Goal: Transaction & Acquisition: Purchase product/service

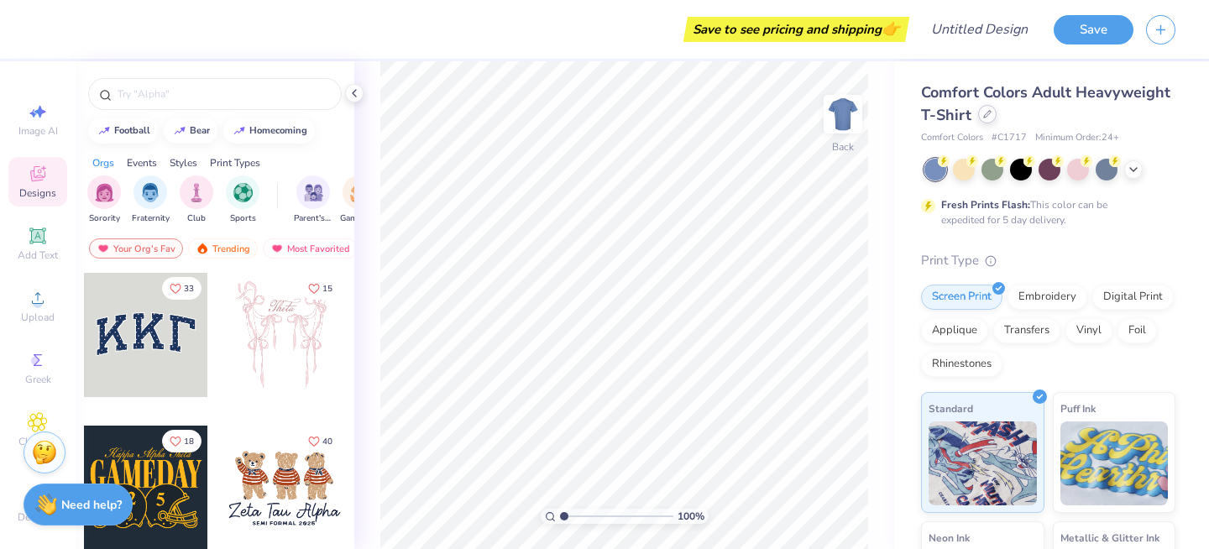
click at [983, 122] on div at bounding box center [987, 114] width 18 height 18
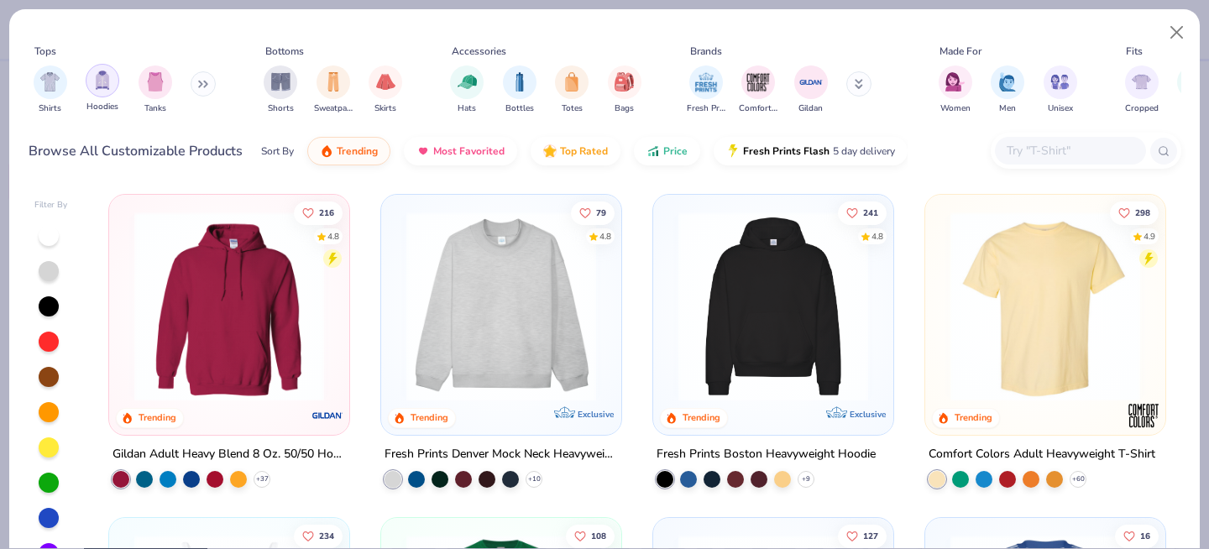
click at [108, 86] on img "filter for Hoodies" at bounding box center [102, 80] width 18 height 19
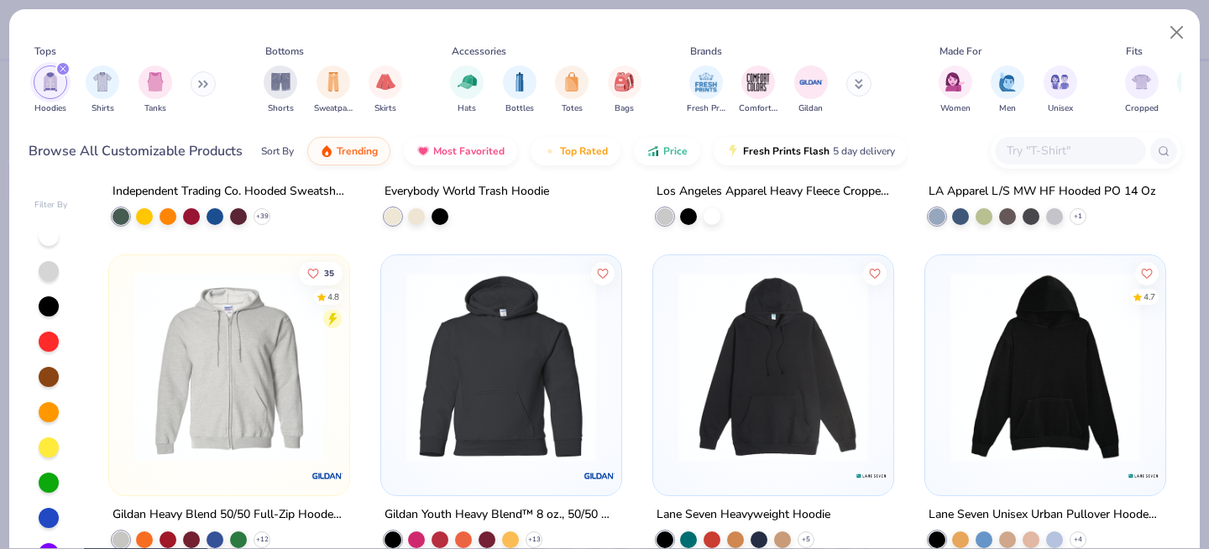
scroll to position [1241, 0]
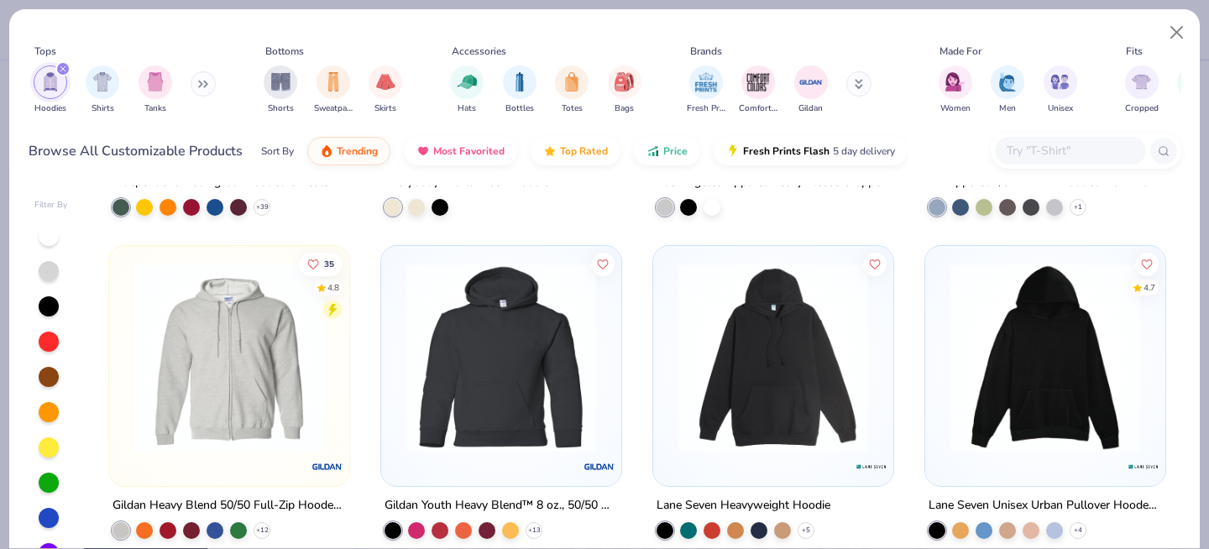
click at [198, 83] on button at bounding box center [203, 83] width 25 height 25
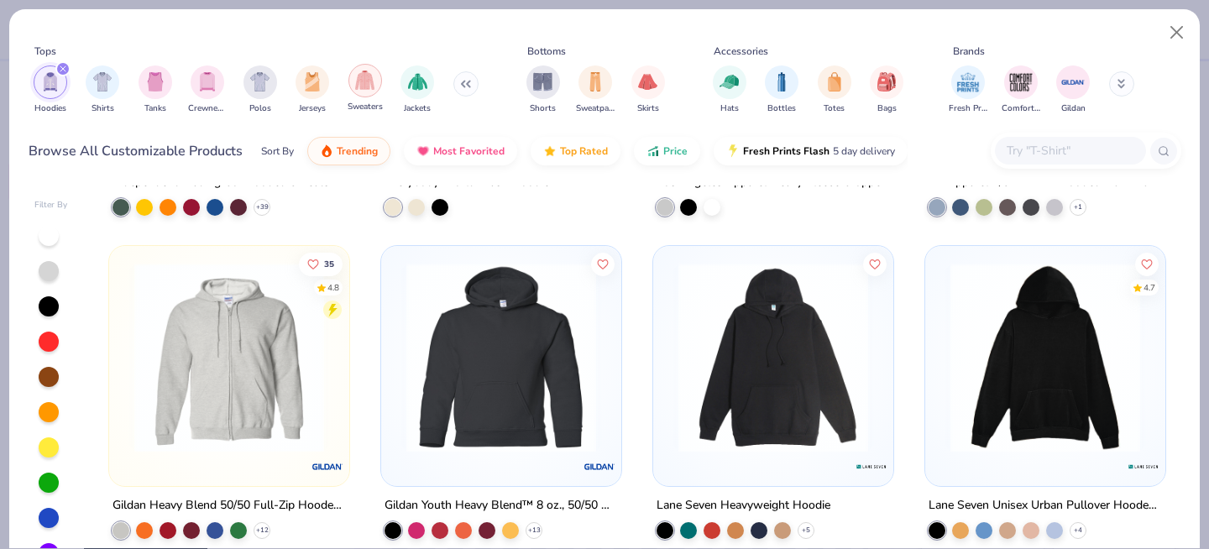
click at [369, 79] on img "filter for Sweaters" at bounding box center [364, 80] width 19 height 19
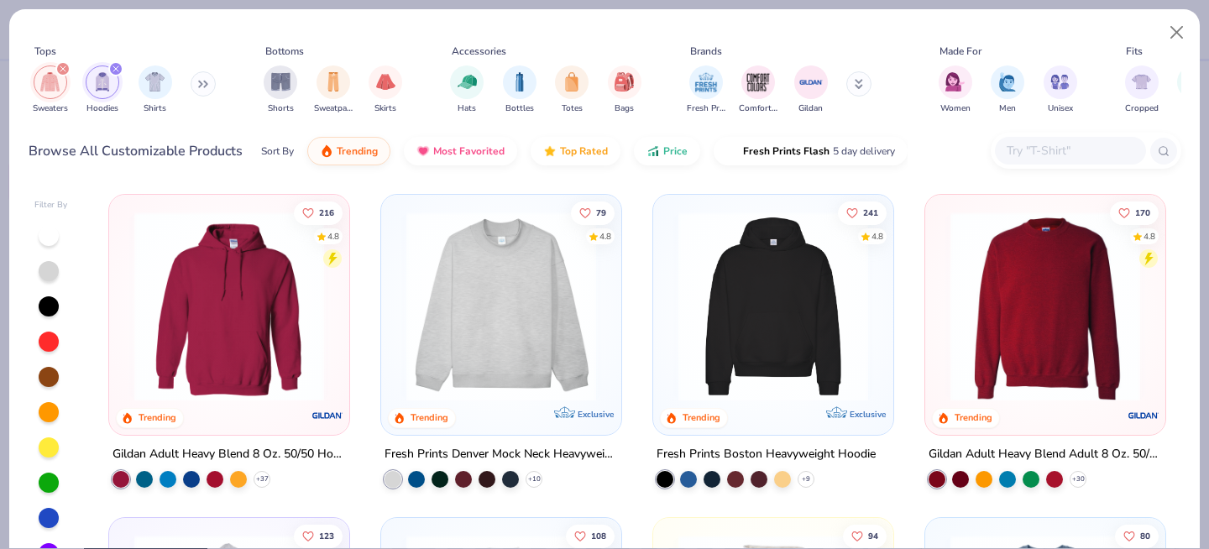
click at [199, 86] on button at bounding box center [203, 83] width 25 height 25
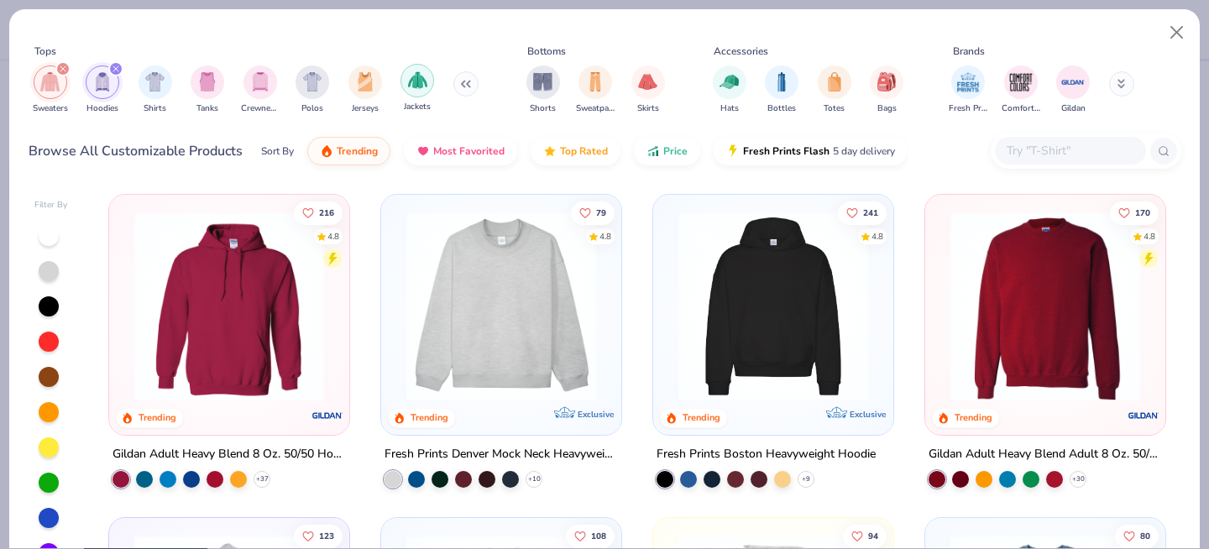
click at [417, 84] on img "filter for Jackets" at bounding box center [417, 80] width 19 height 19
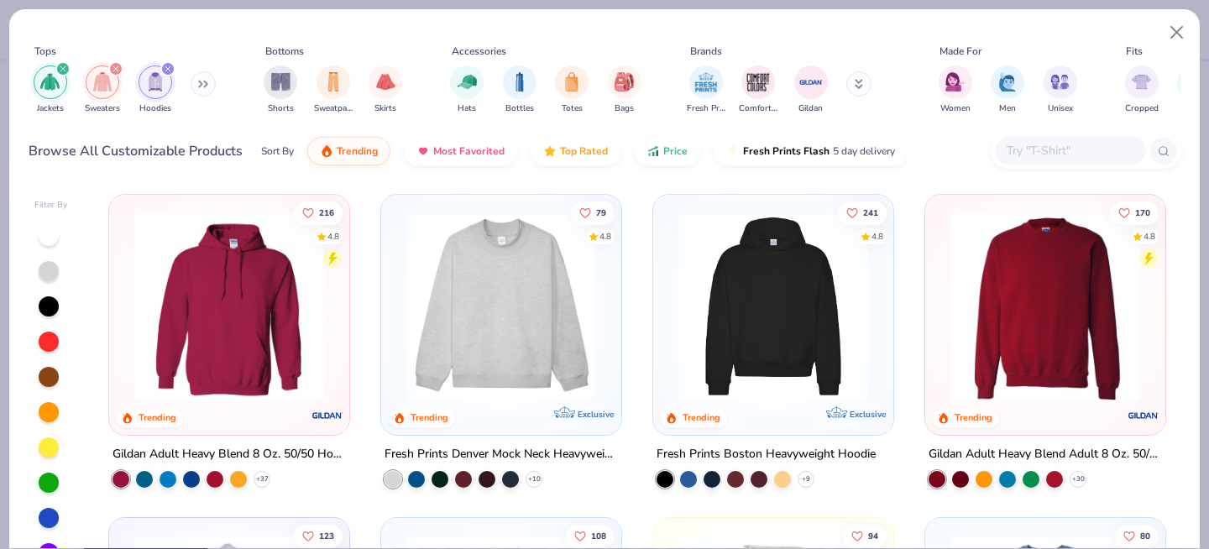
click at [167, 66] on icon "filter for Hoodies" at bounding box center [168, 69] width 7 height 7
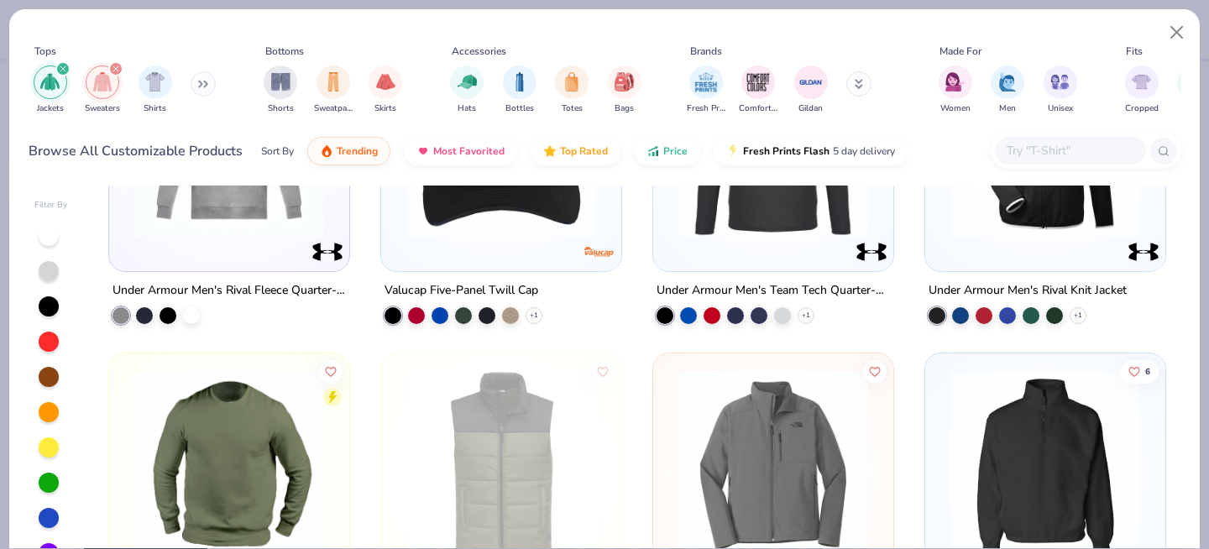
scroll to position [3415, 0]
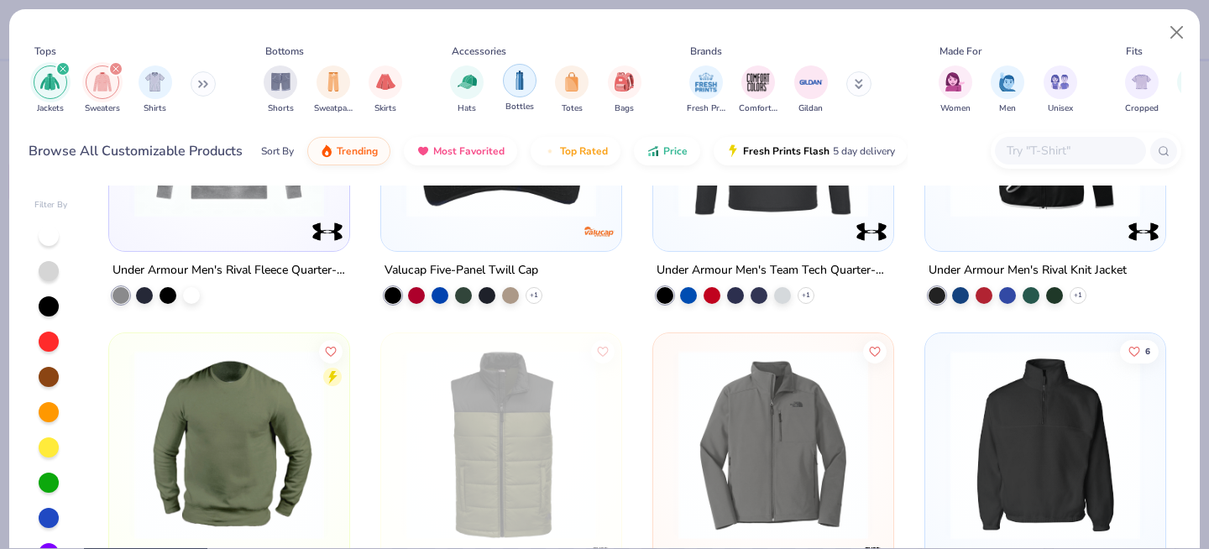
click at [520, 86] on img "filter for Bottles" at bounding box center [520, 80] width 18 height 19
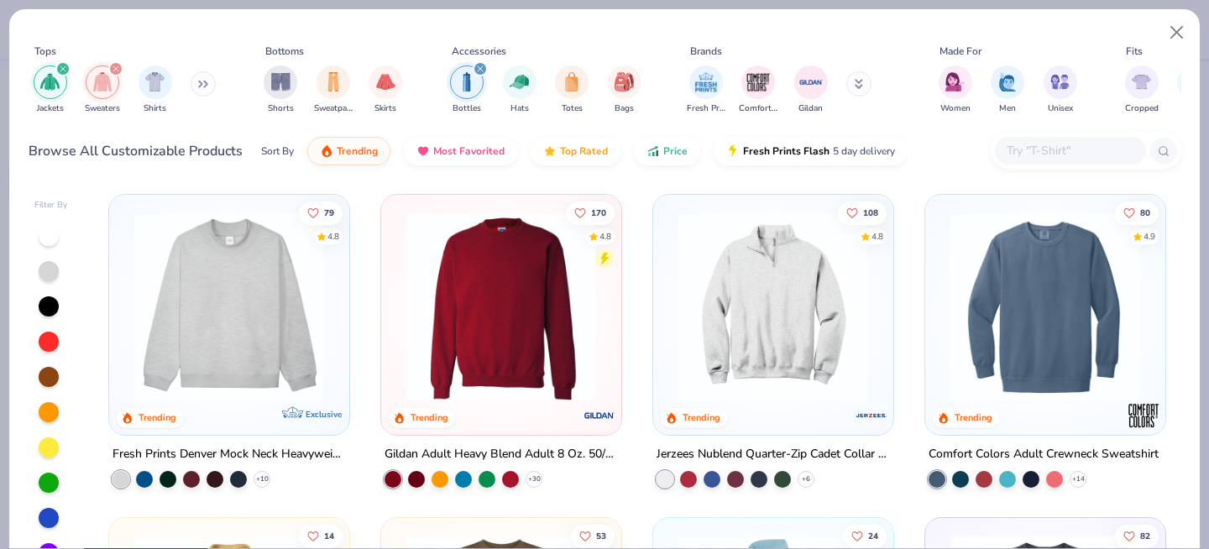
click at [65, 68] on icon "filter for Jackets" at bounding box center [63, 69] width 7 height 7
click at [65, 68] on icon "filter for Sweaters" at bounding box center [63, 69] width 7 height 7
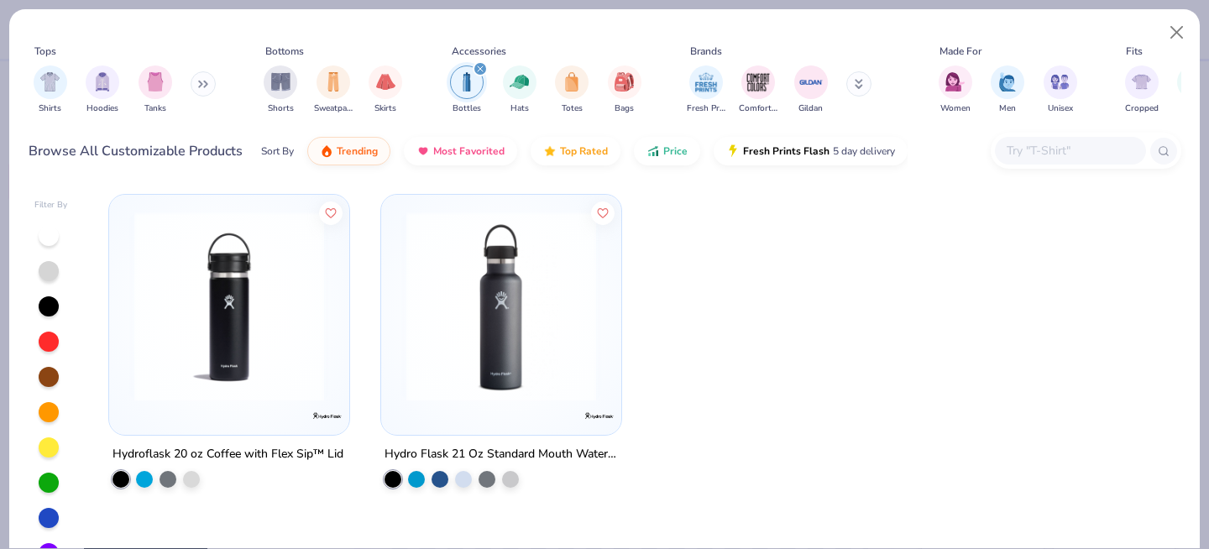
click at [265, 331] on img at bounding box center [229, 307] width 207 height 190
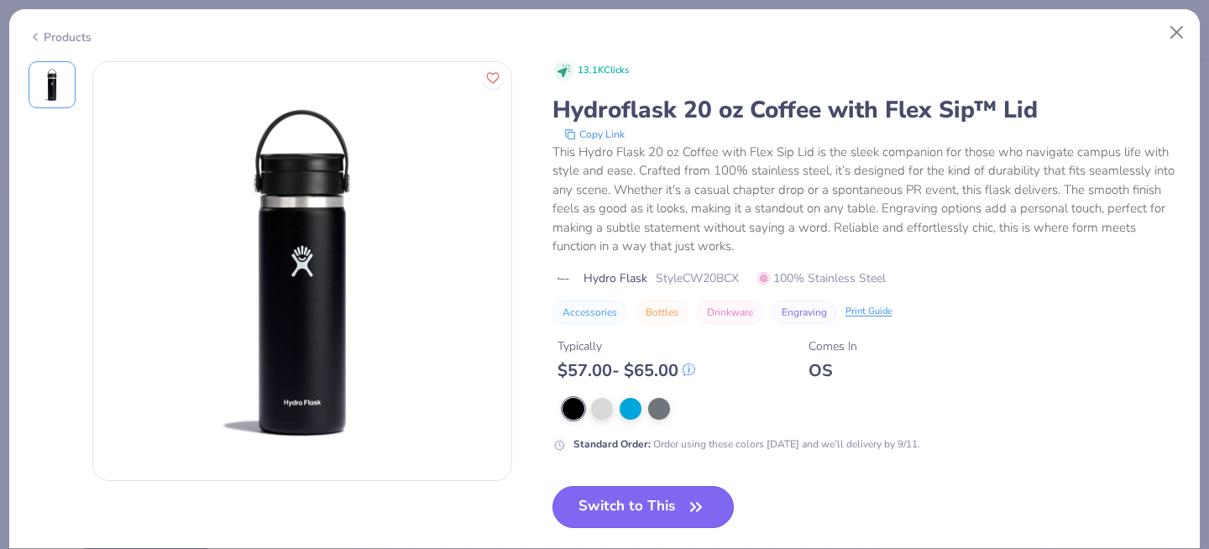
click at [663, 506] on button "Switch to This" at bounding box center [644, 507] width 182 height 42
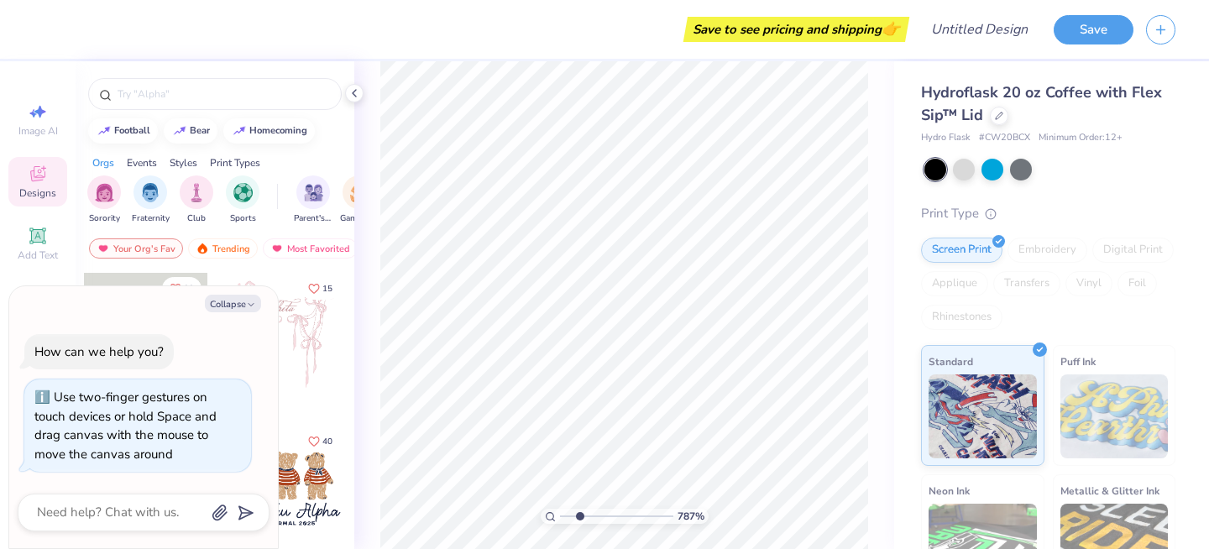
type input "1"
drag, startPoint x: 567, startPoint y: 514, endPoint x: 407, endPoint y: 508, distance: 159.7
click at [560, 509] on input "range" at bounding box center [616, 516] width 113 height 15
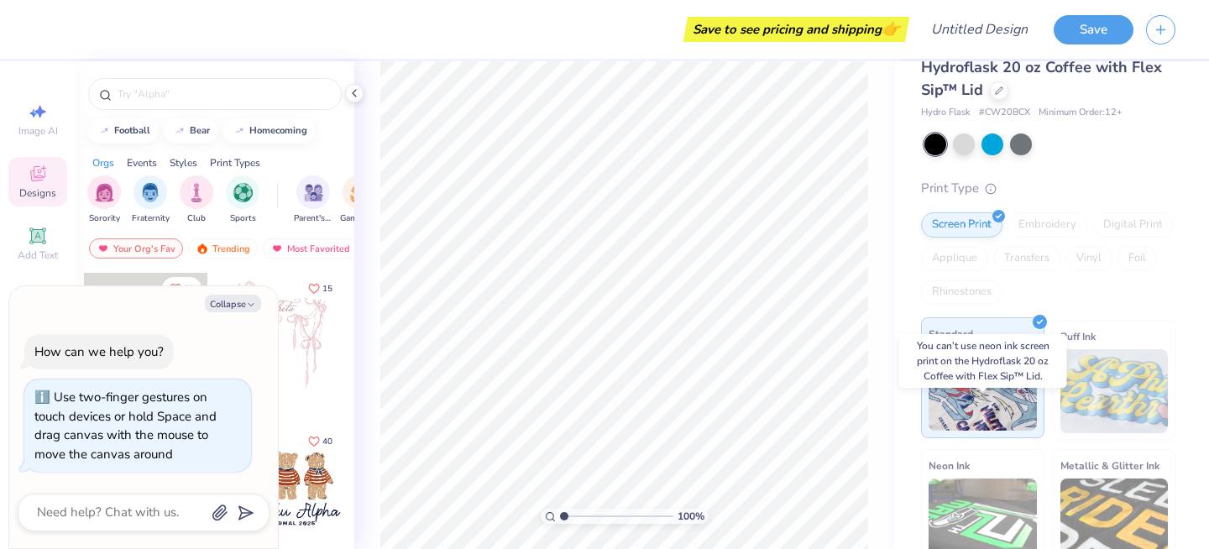
scroll to position [24, 0]
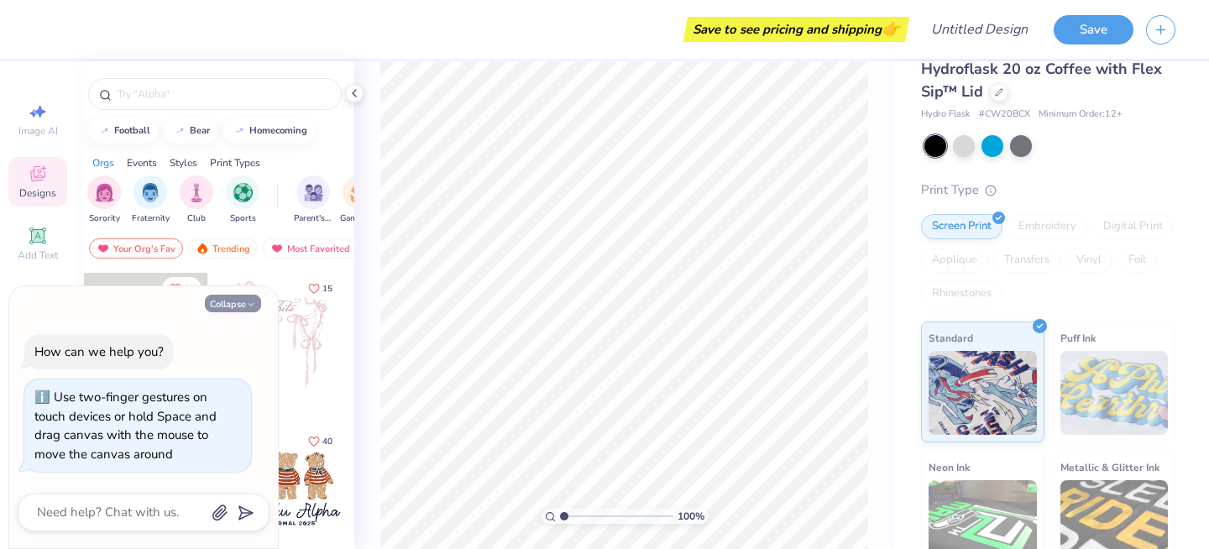
click at [237, 306] on button "Collapse" at bounding box center [233, 304] width 56 height 18
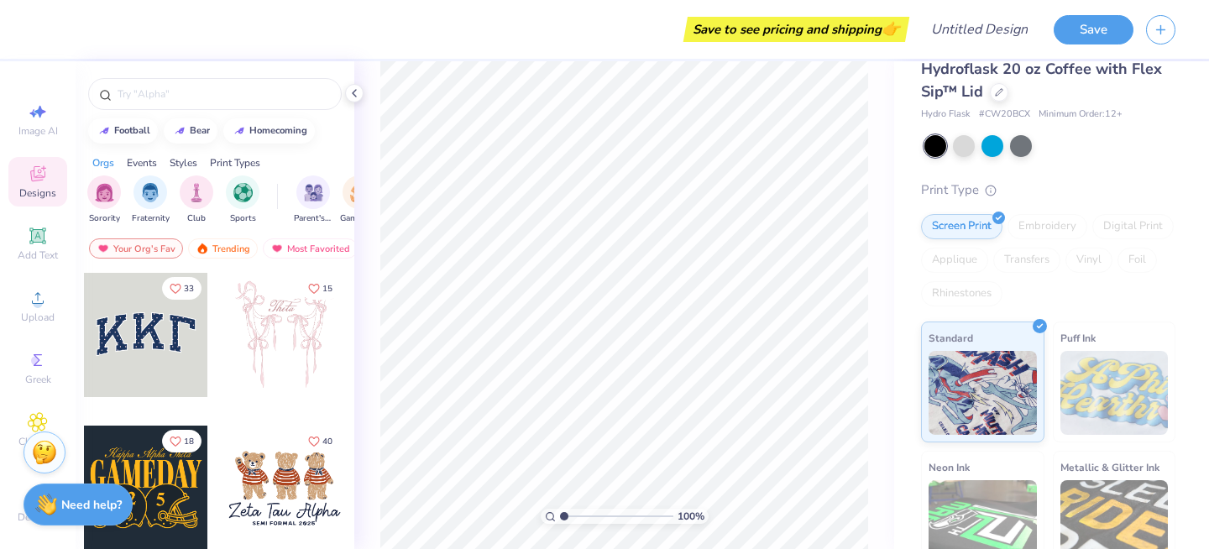
click at [148, 342] on div at bounding box center [146, 335] width 124 height 124
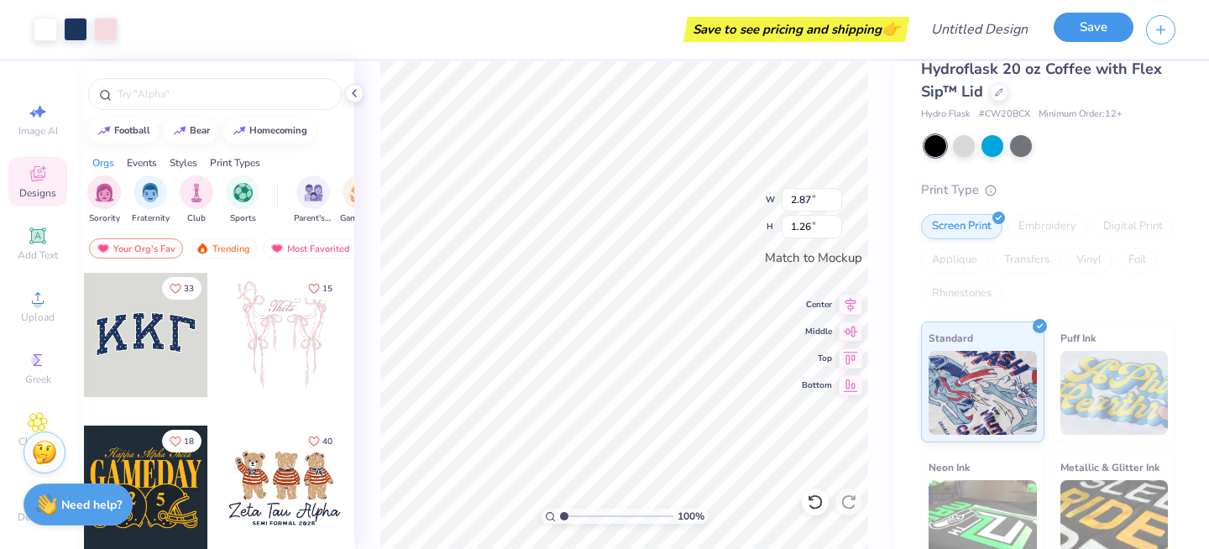
click at [1072, 27] on button "Save" at bounding box center [1094, 27] width 80 height 29
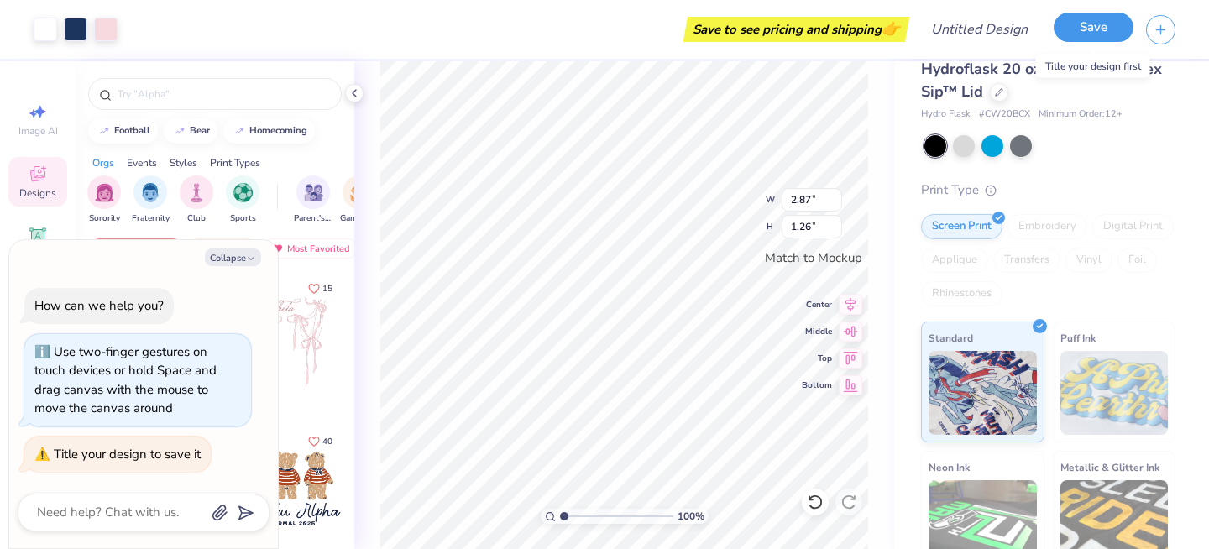
click at [1082, 35] on button "Save" at bounding box center [1094, 27] width 80 height 29
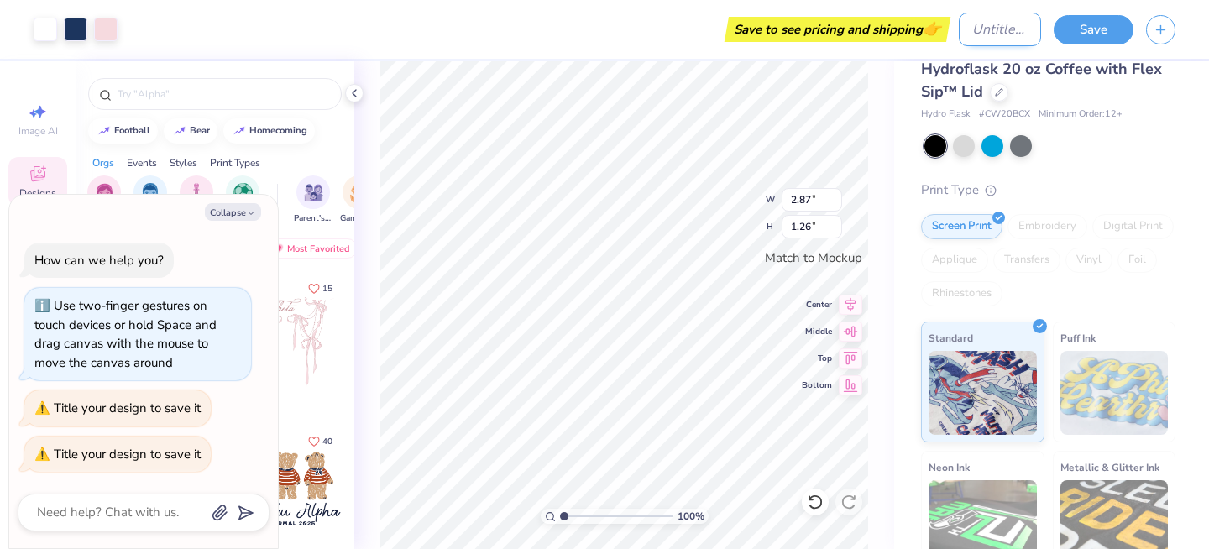
type textarea "x"
click at [961, 30] on input "Design Title" at bounding box center [1000, 30] width 82 height 34
type input "t"
type textarea "x"
type input "te"
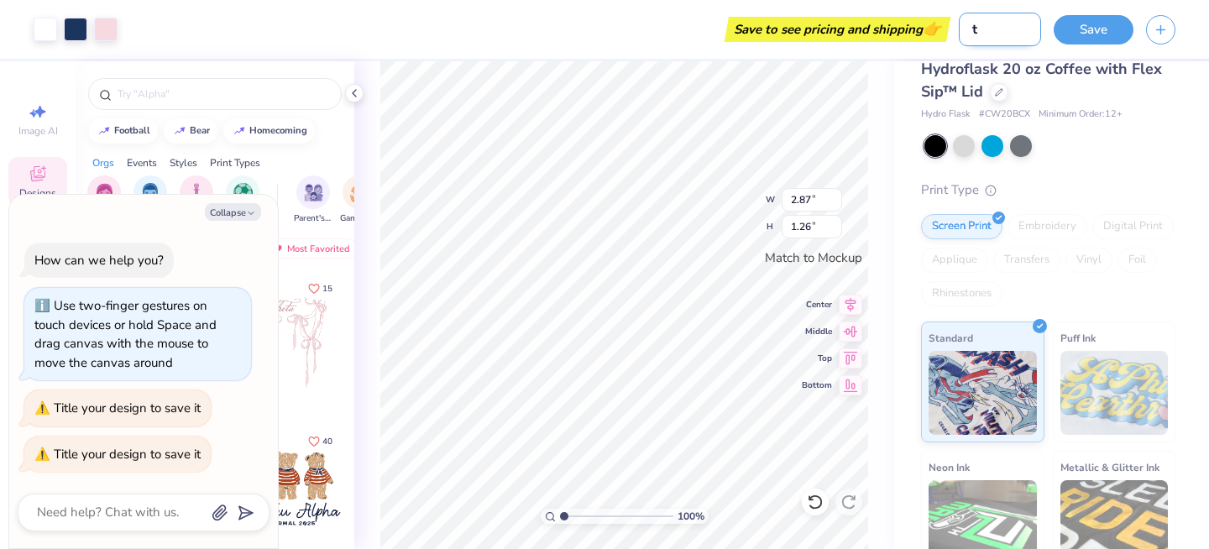
type textarea "x"
type input "tes"
type textarea "x"
type input "test"
type textarea "x"
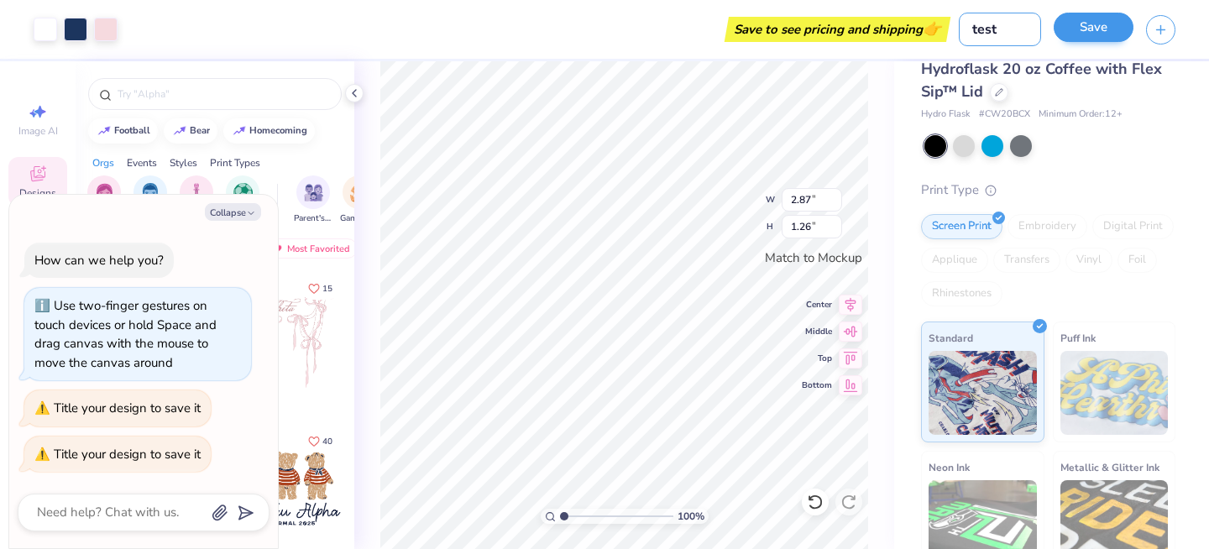
type input "test"
click at [1081, 23] on button "Save" at bounding box center [1094, 27] width 80 height 29
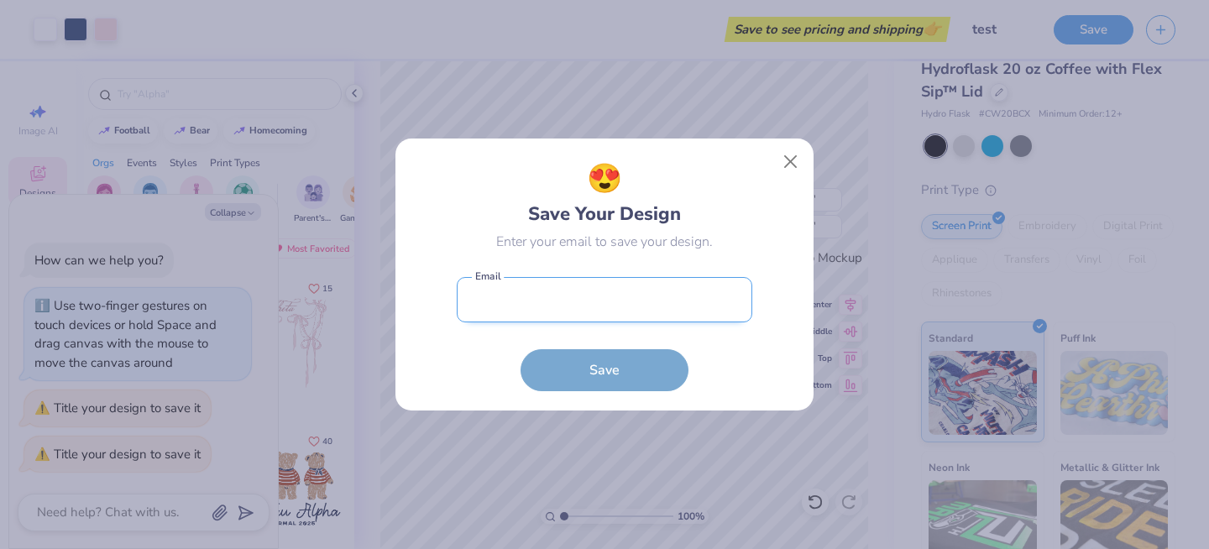
click at [527, 301] on input "email" at bounding box center [605, 300] width 296 height 46
type input "igtzballerina@yahoo.com"
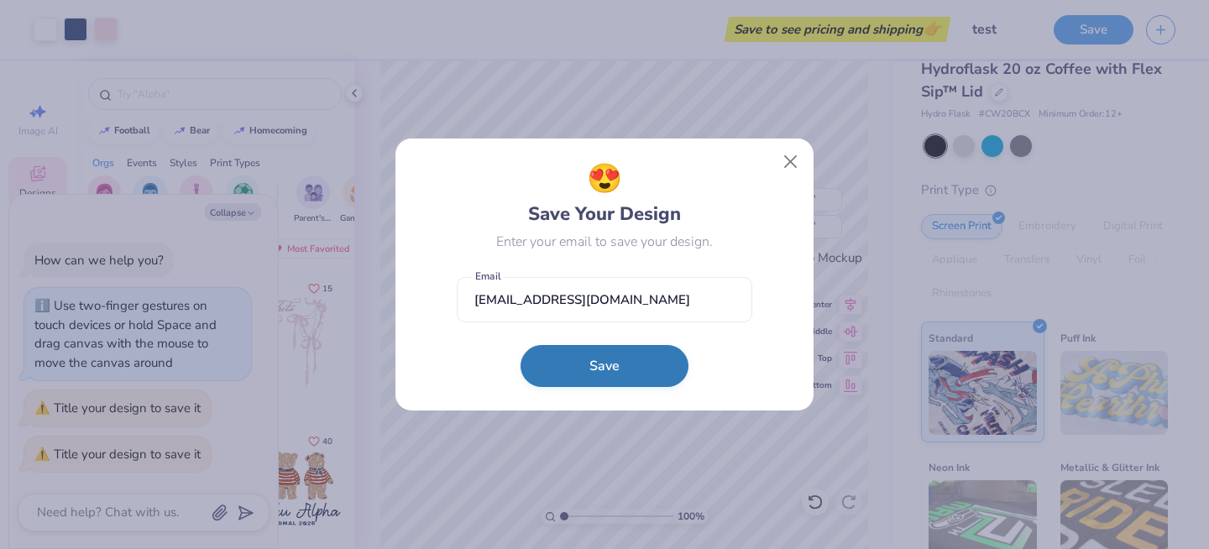
click at [557, 376] on button "Save" at bounding box center [605, 366] width 168 height 42
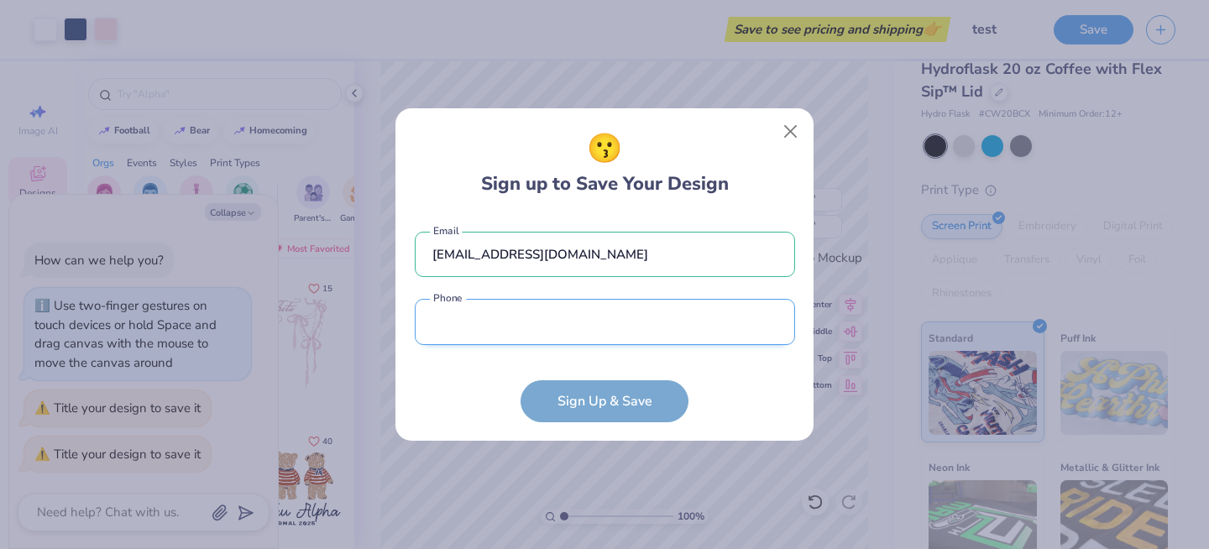
click at [531, 330] on input "tel" at bounding box center [605, 322] width 380 height 46
type input "(817) 691-8050"
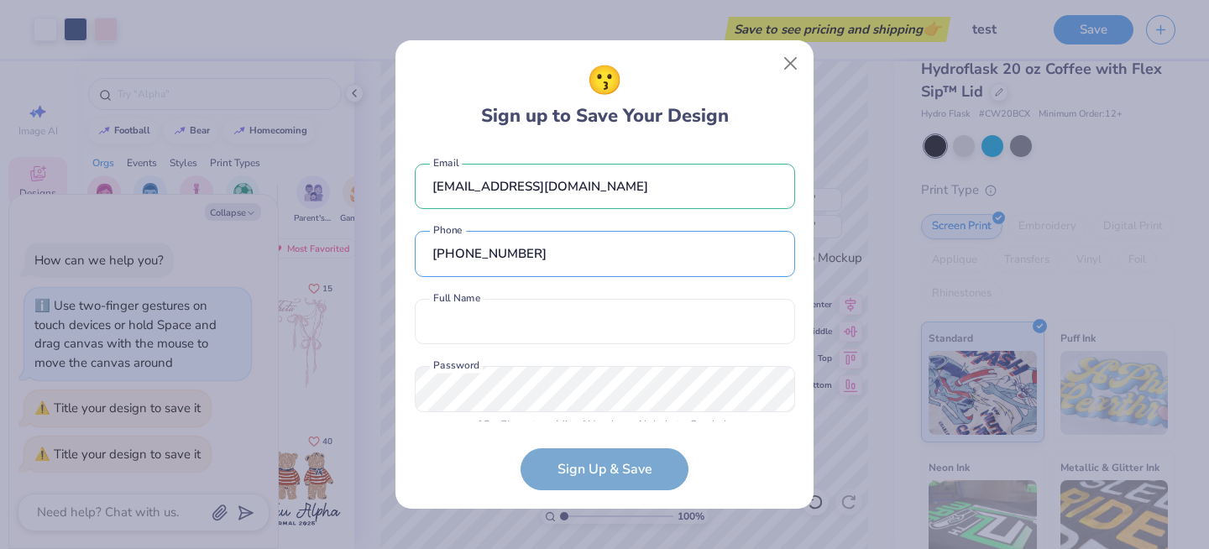
scroll to position [20, 0]
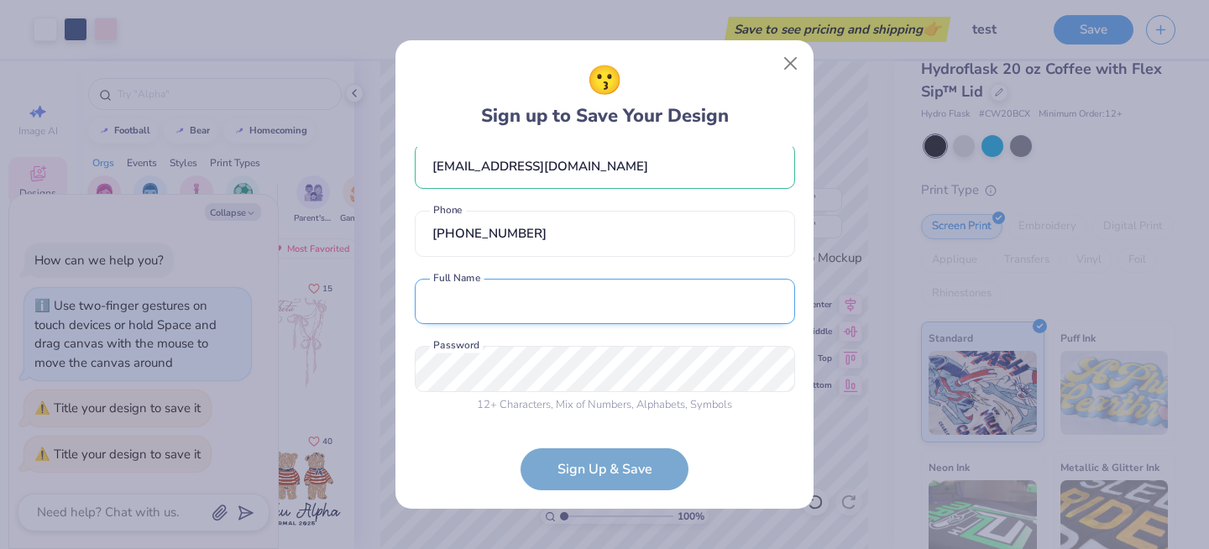
click at [522, 287] on input "text" at bounding box center [605, 302] width 380 height 46
click at [792, 71] on button "Close" at bounding box center [791, 64] width 32 height 32
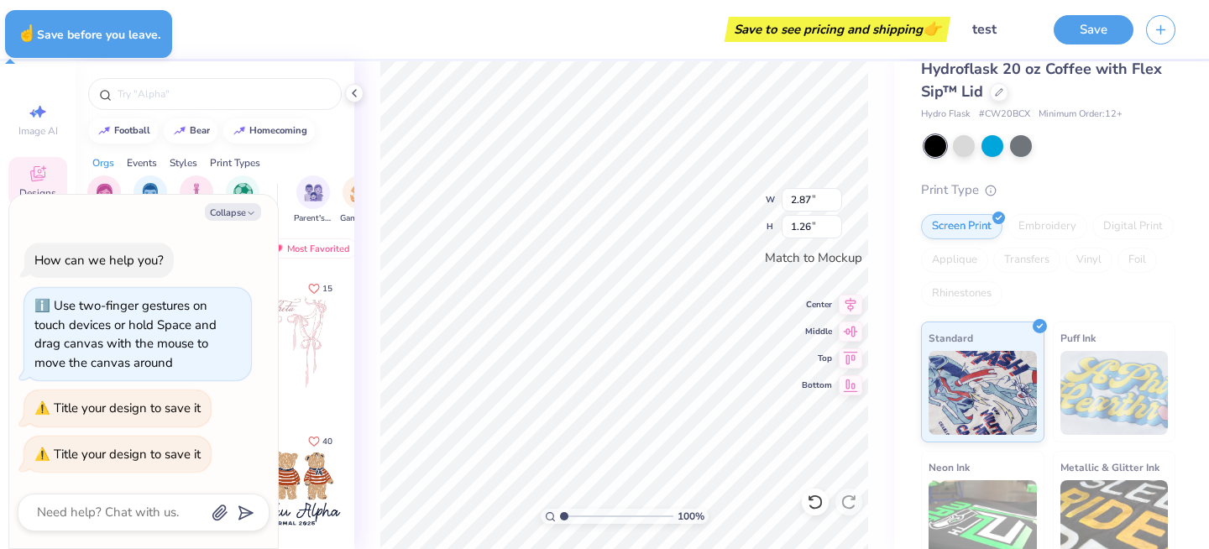
type textarea "x"
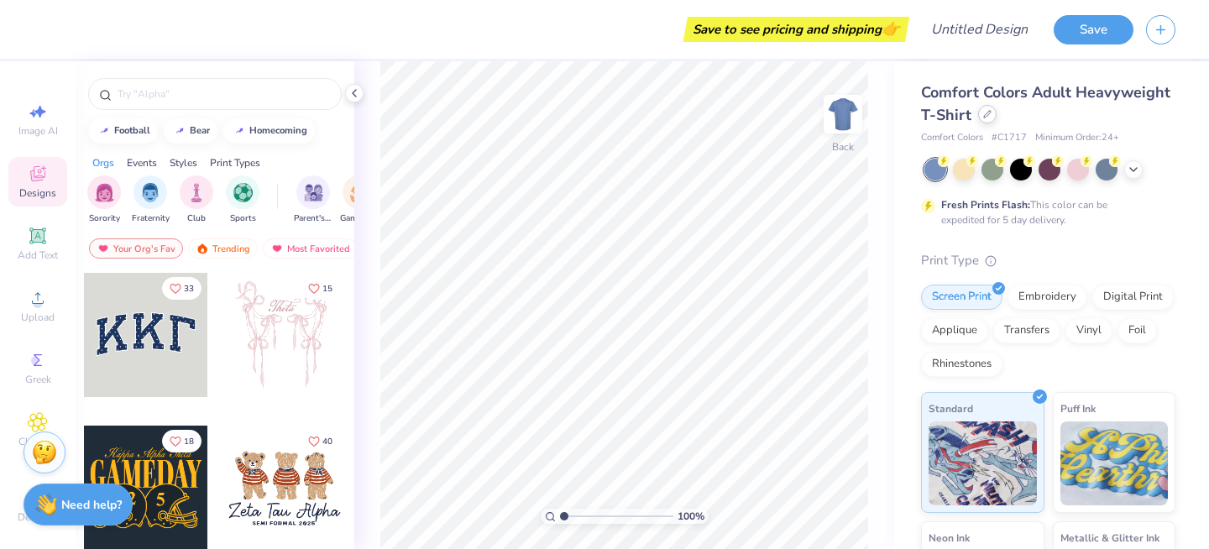
click at [984, 109] on div at bounding box center [987, 114] width 18 height 18
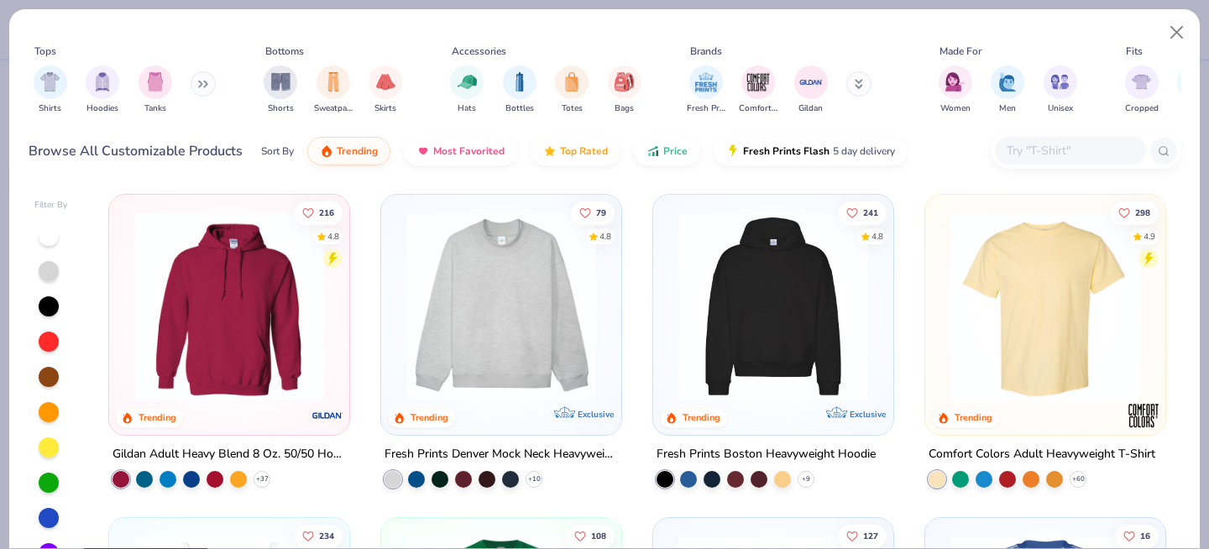
click at [862, 85] on icon at bounding box center [859, 84] width 8 height 10
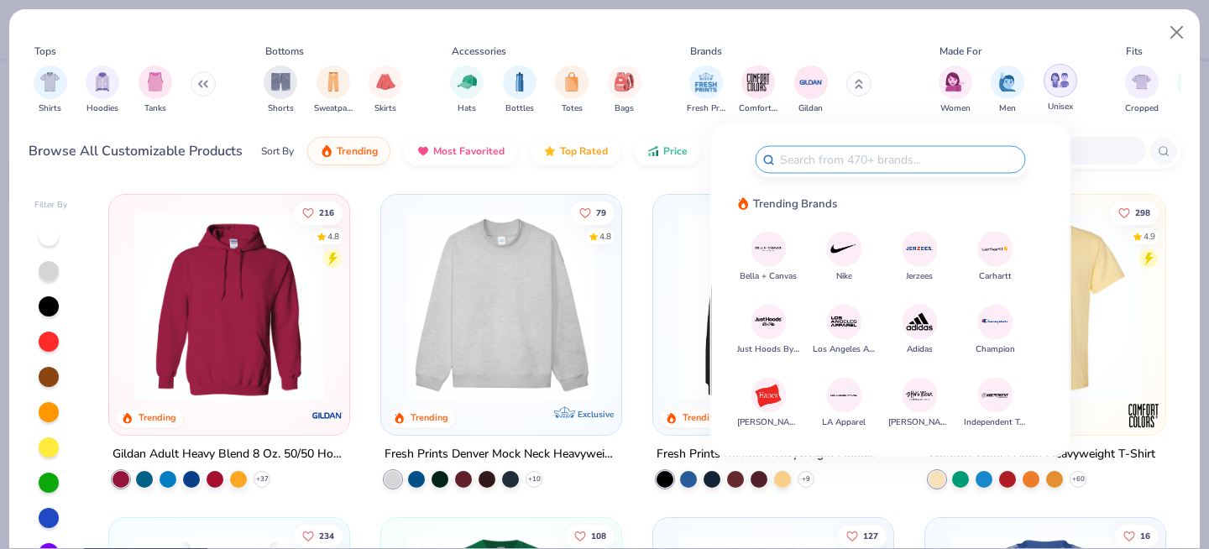
click at [1053, 93] on div "filter for Unisex" at bounding box center [1061, 81] width 34 height 34
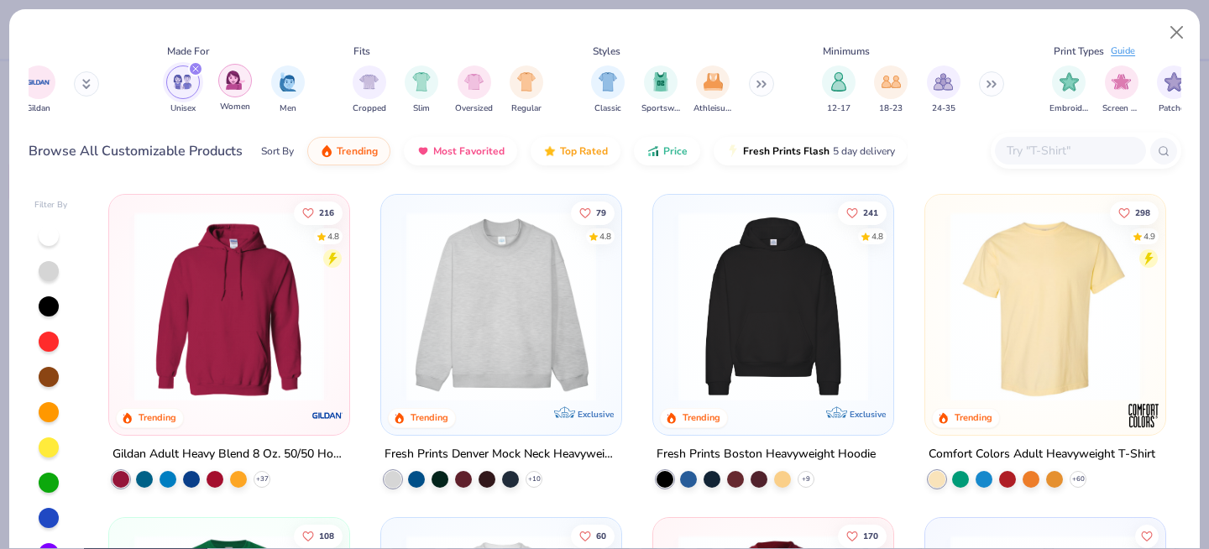
scroll to position [0, 831]
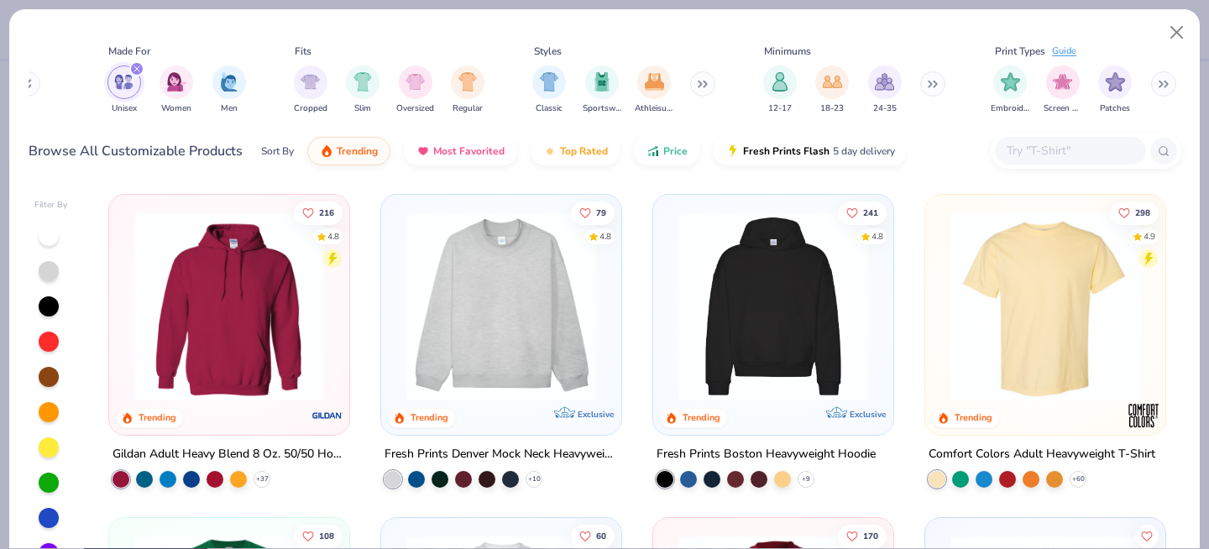
click at [937, 78] on button at bounding box center [932, 83] width 25 height 25
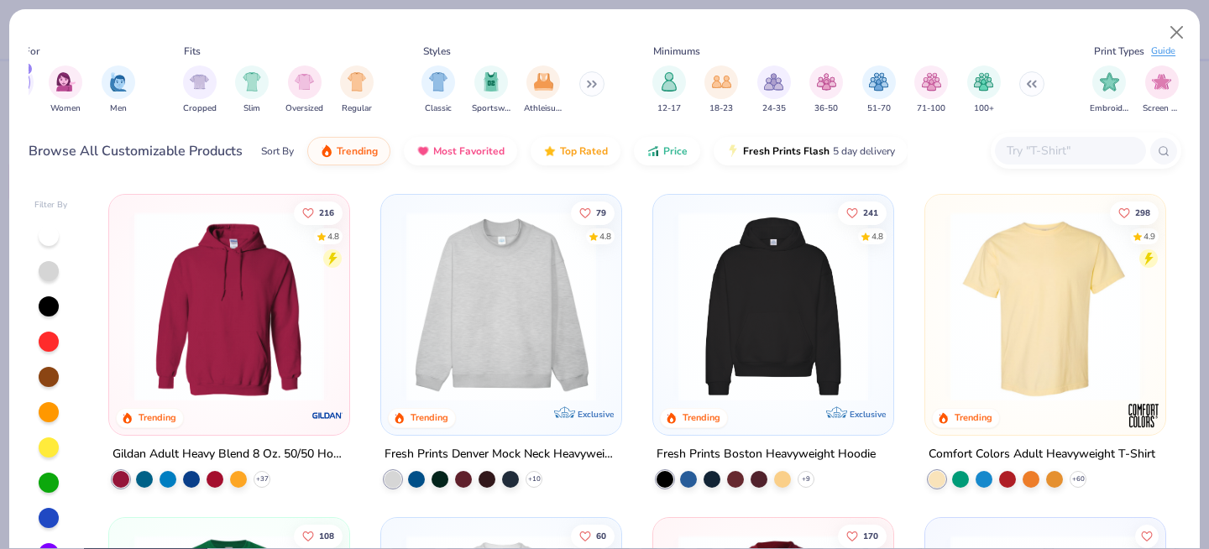
scroll to position [0, 1041]
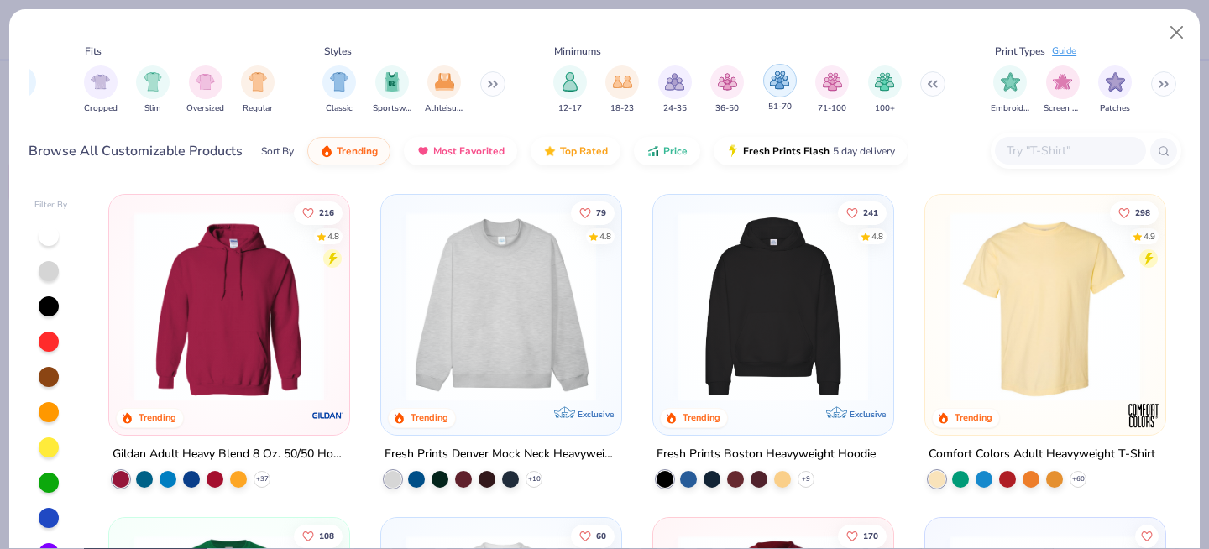
click at [783, 84] on img "filter for 51-70" at bounding box center [779, 80] width 19 height 19
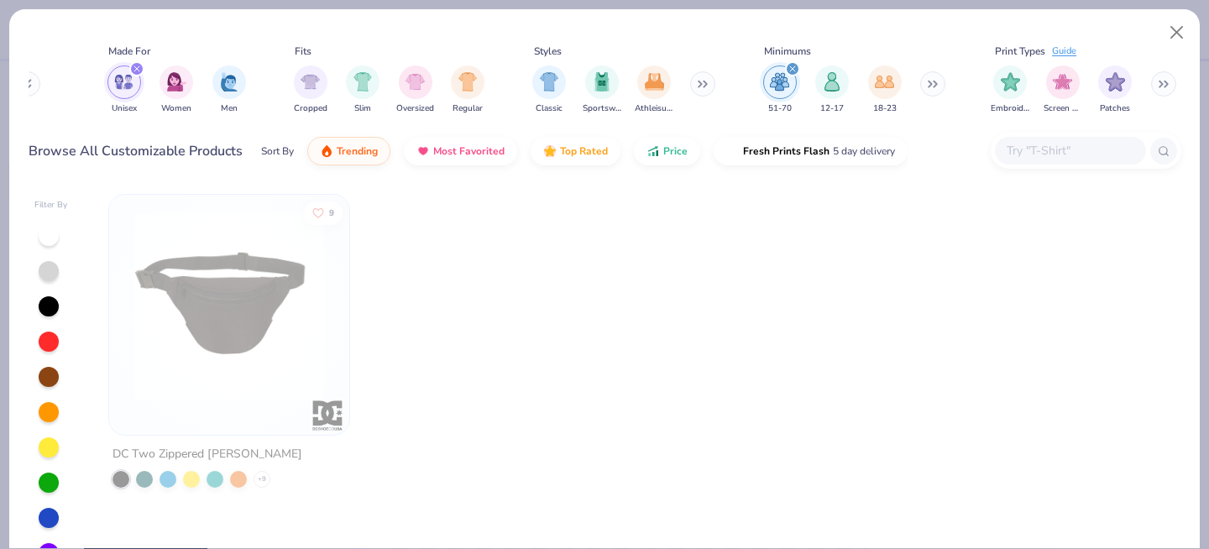
scroll to position [0, 831]
click at [789, 67] on icon "filter for 51-70" at bounding box center [792, 69] width 7 height 7
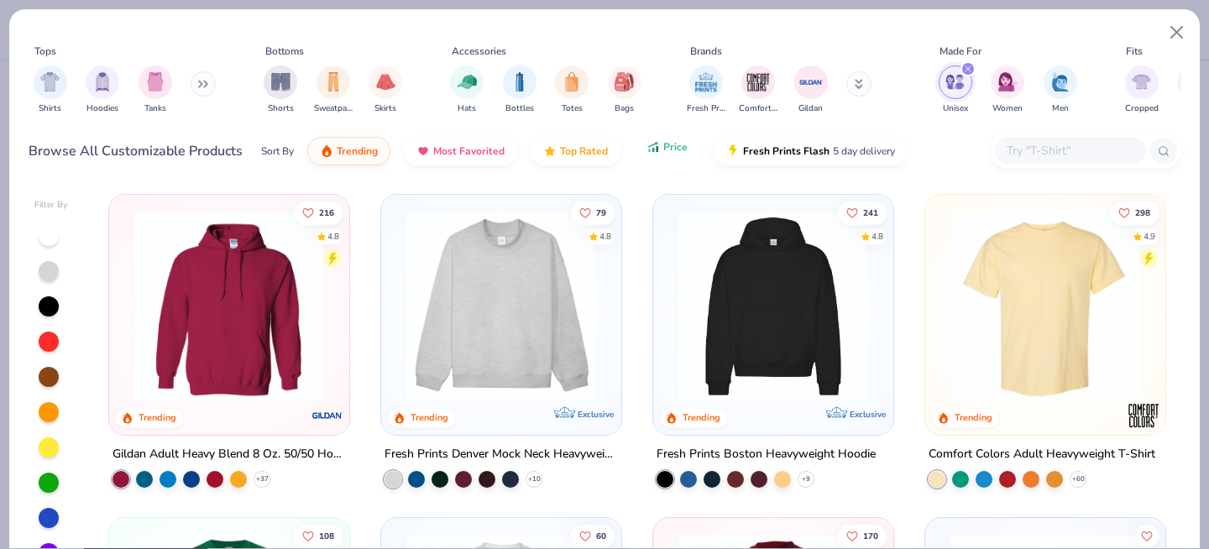
click at [649, 151] on icon "button" at bounding box center [653, 146] width 13 height 15
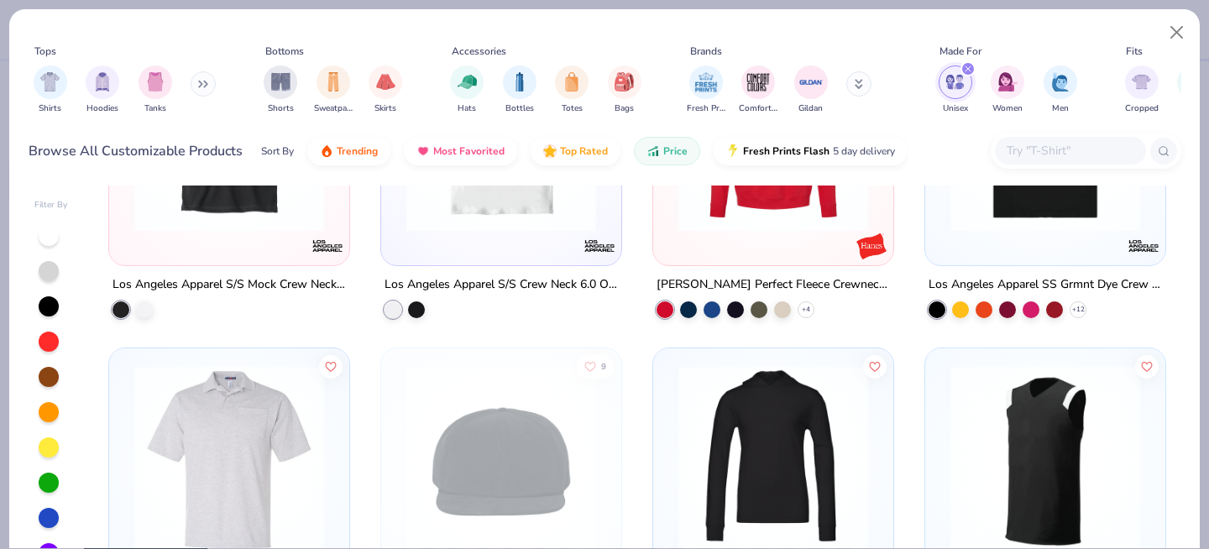
scroll to position [18608, 0]
